Goal: Transaction & Acquisition: Subscribe to service/newsletter

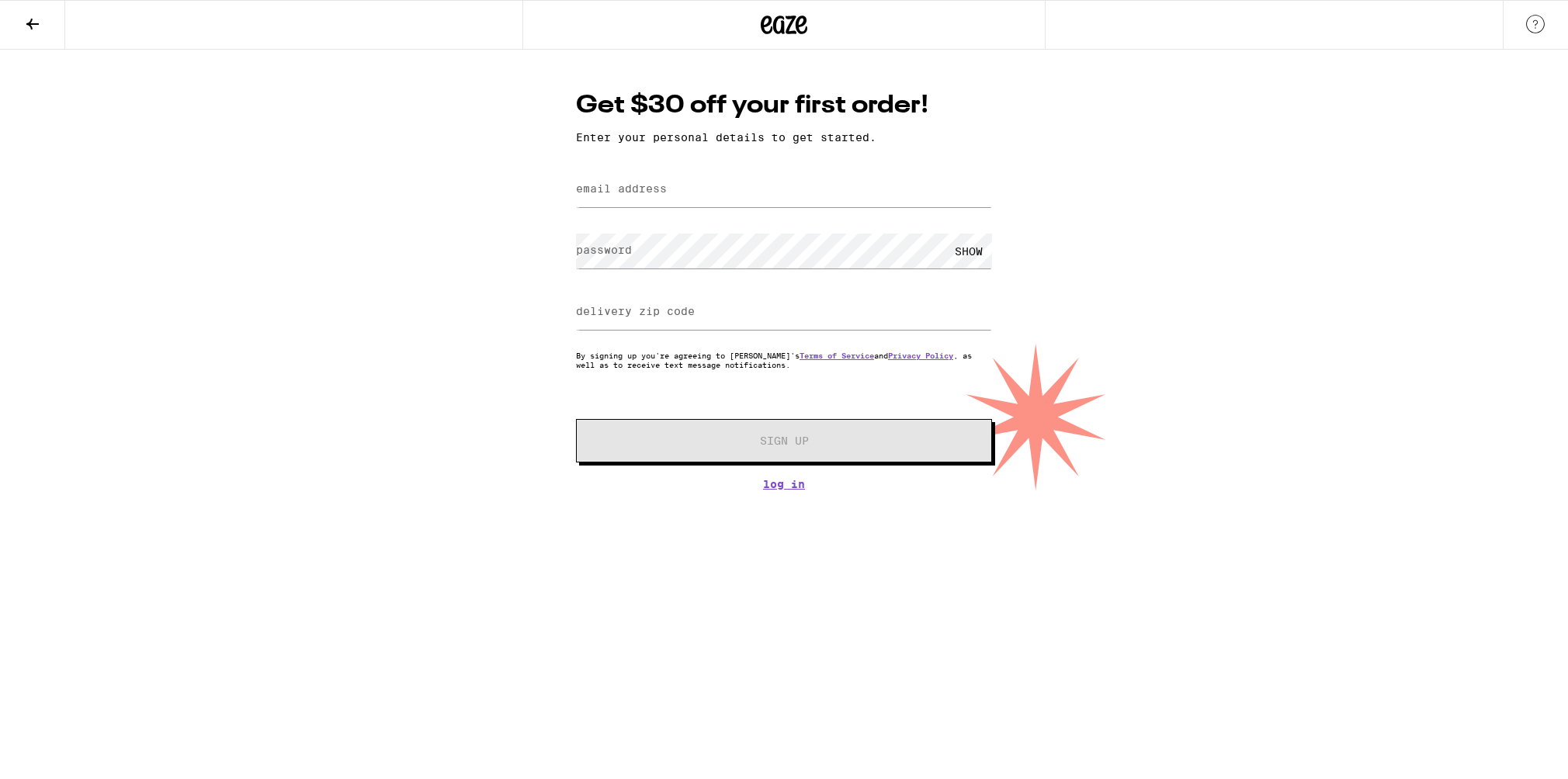
click at [643, 194] on label "email address" at bounding box center [621, 188] width 90 height 13
type input "[EMAIL_ADDRESS][DOMAIN_NAME]"
click at [696, 311] on input "delivery zip code" at bounding box center [784, 313] width 416 height 35
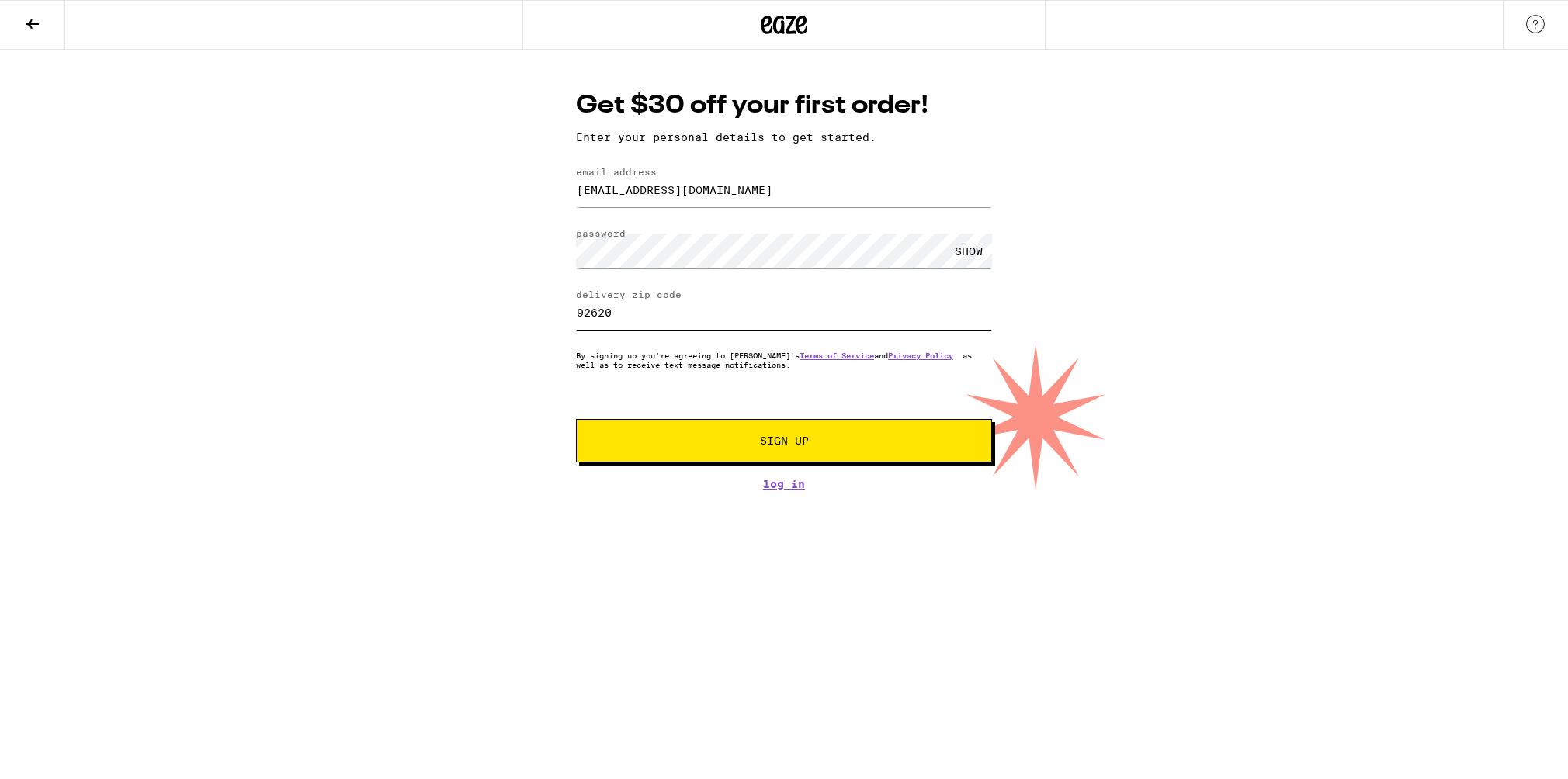
type input "92620"
click at [456, 372] on div "Get $30 off your first order! Enter your personal details to get started. email…" at bounding box center [784, 270] width 1568 height 440
click at [700, 441] on span "Sign Up" at bounding box center [783, 440] width 309 height 11
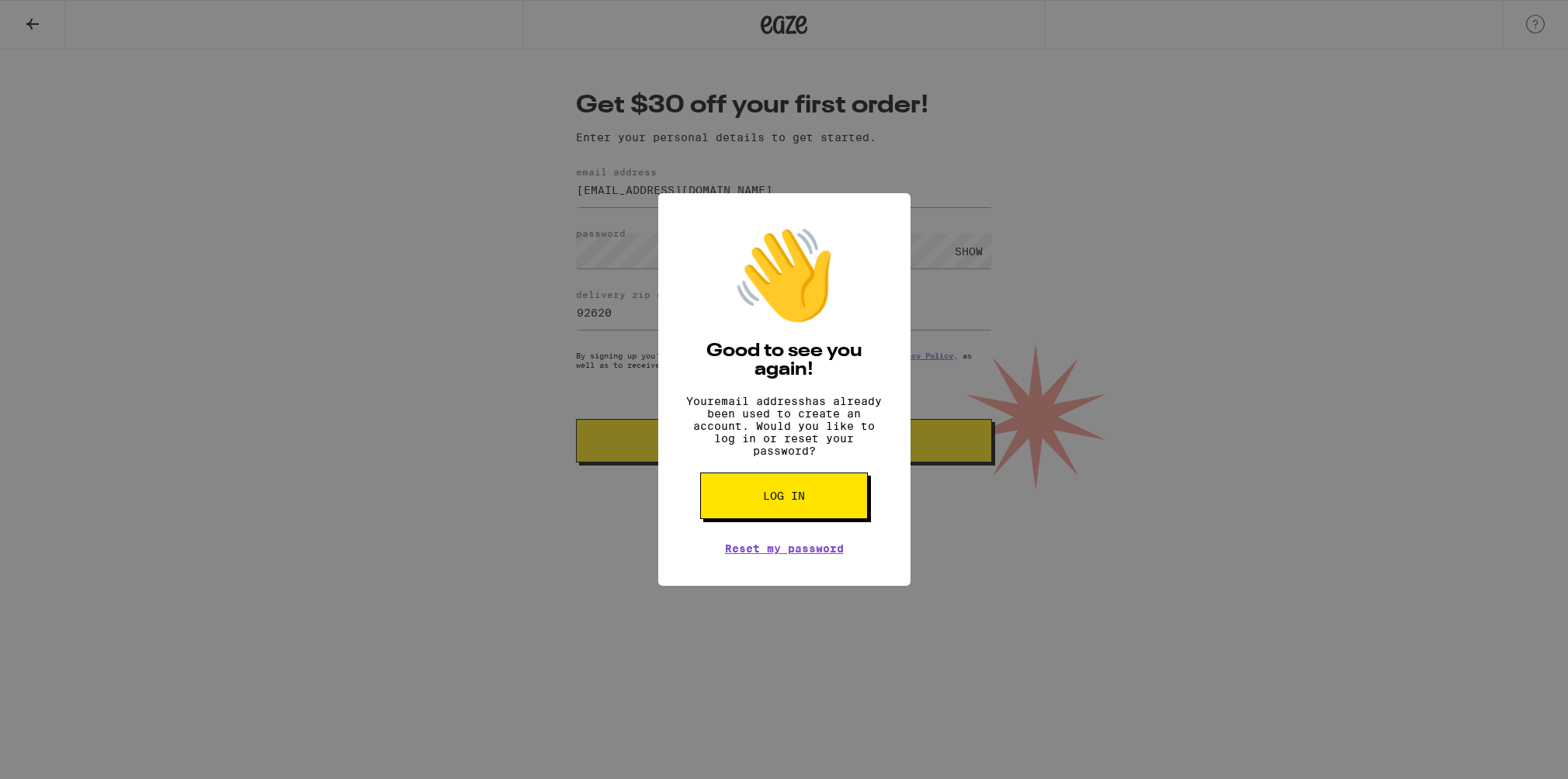
click at [827, 510] on button "Log in" at bounding box center [784, 495] width 167 height 46
